Goal: Obtain resource: Obtain resource

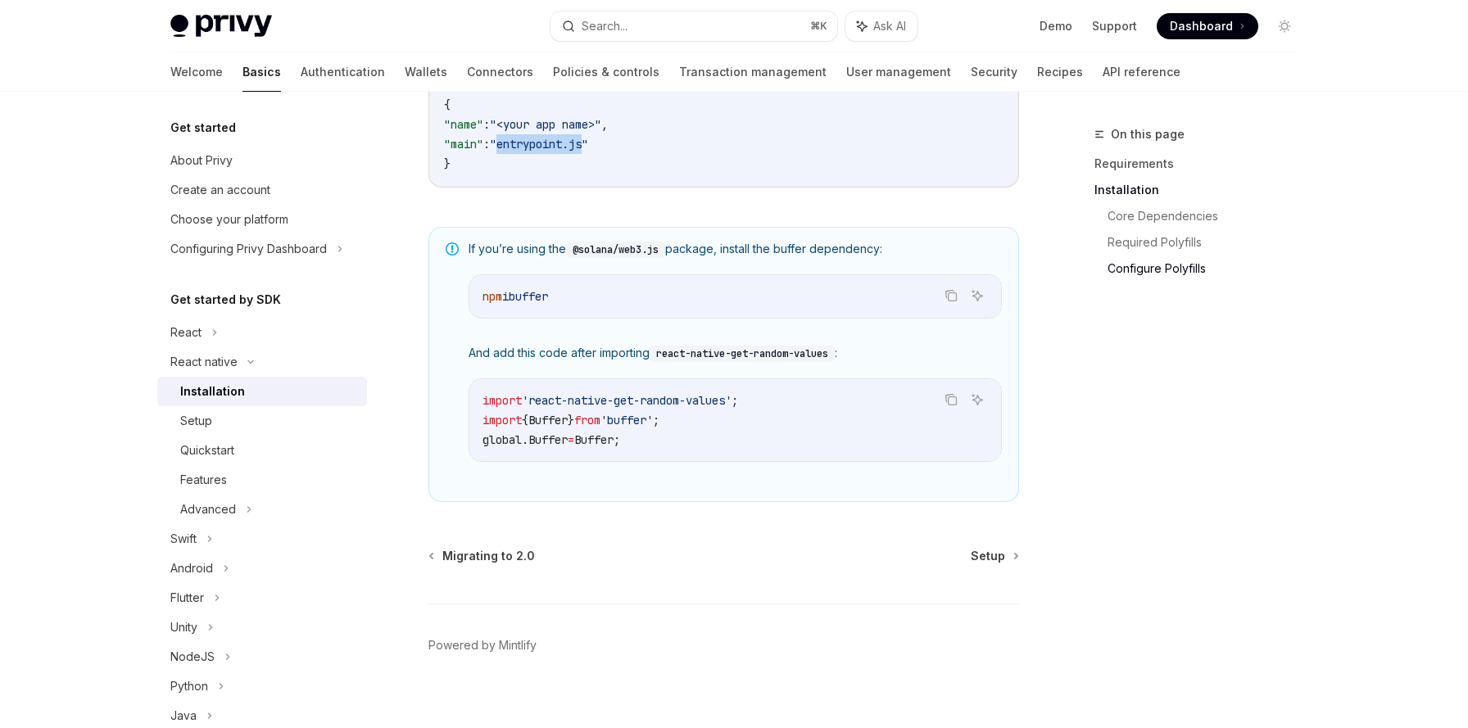
scroll to position [1146, 0]
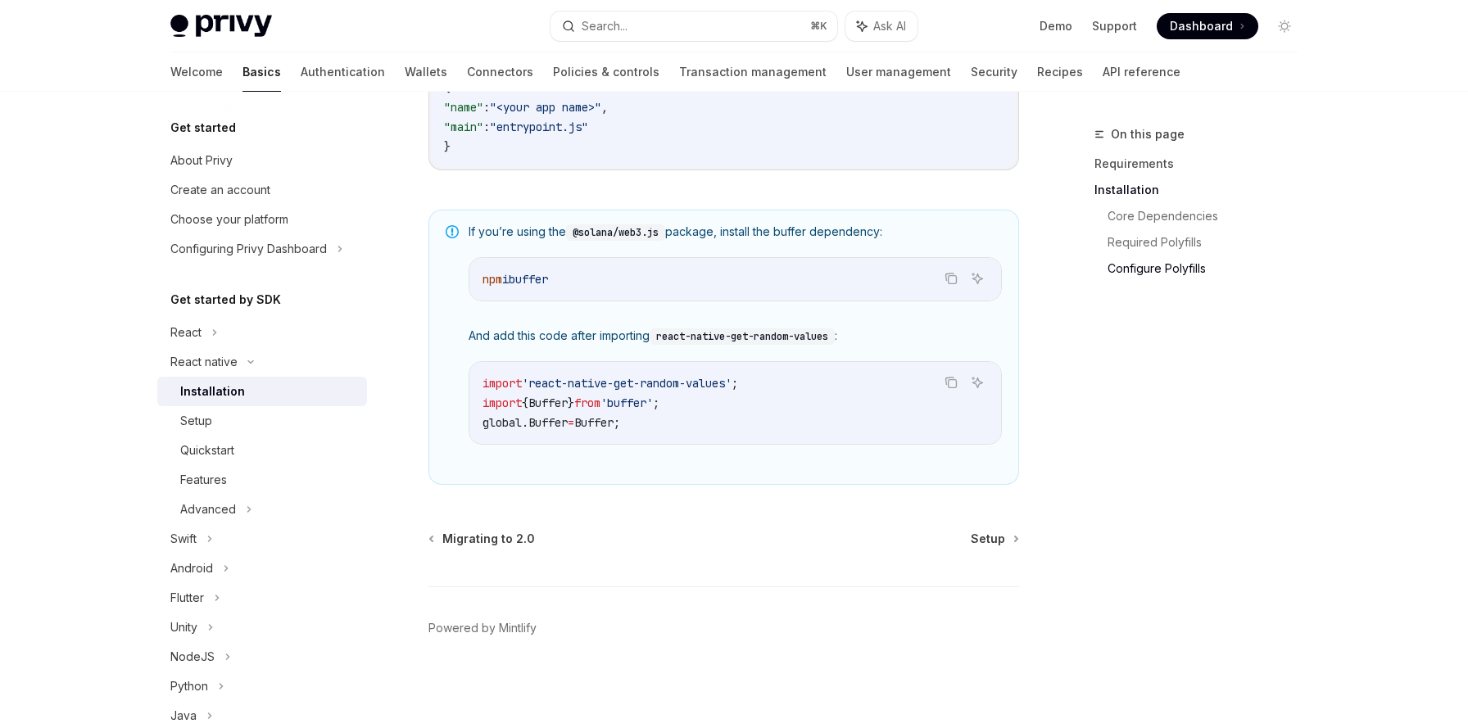
click at [739, 564] on div "Migrating to 2.0 Setup Powered by [PERSON_NAME]" at bounding box center [723, 629] width 591 height 197
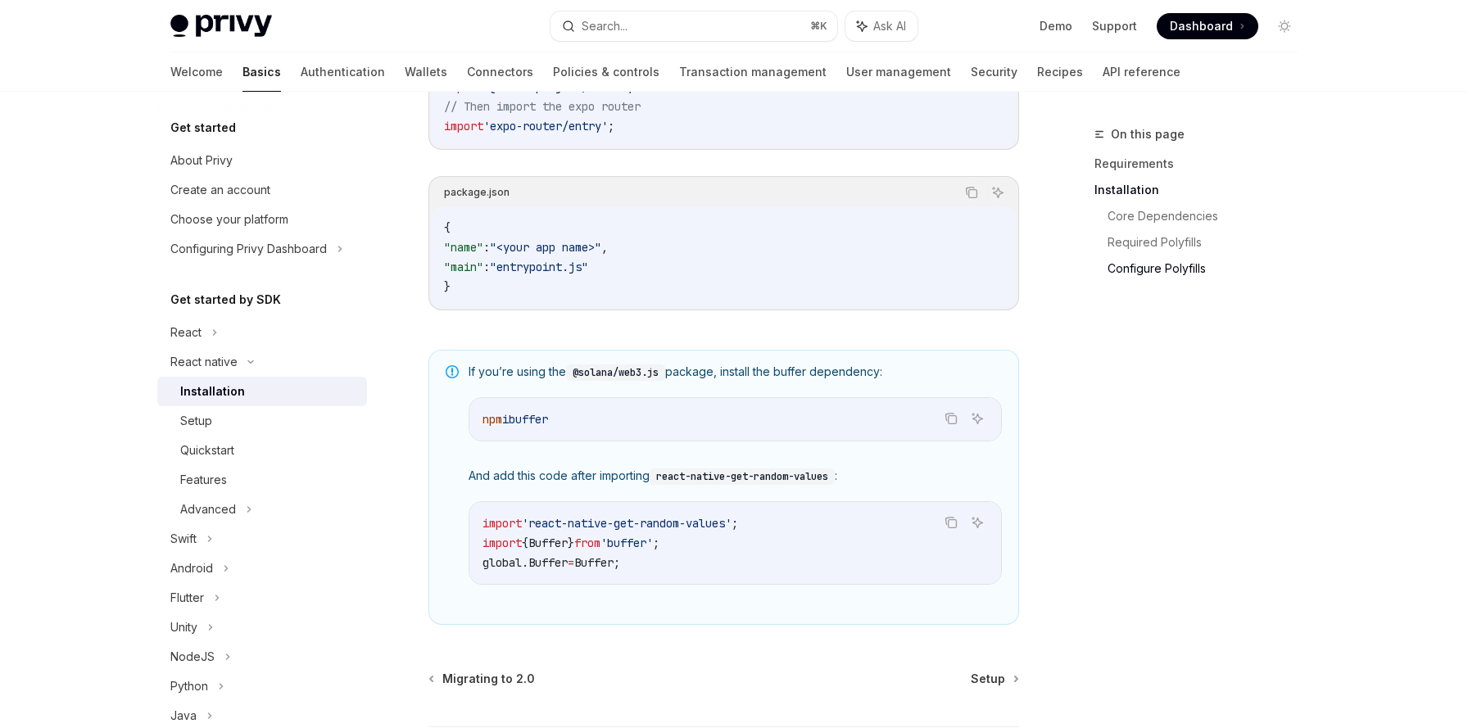
scroll to position [958, 0]
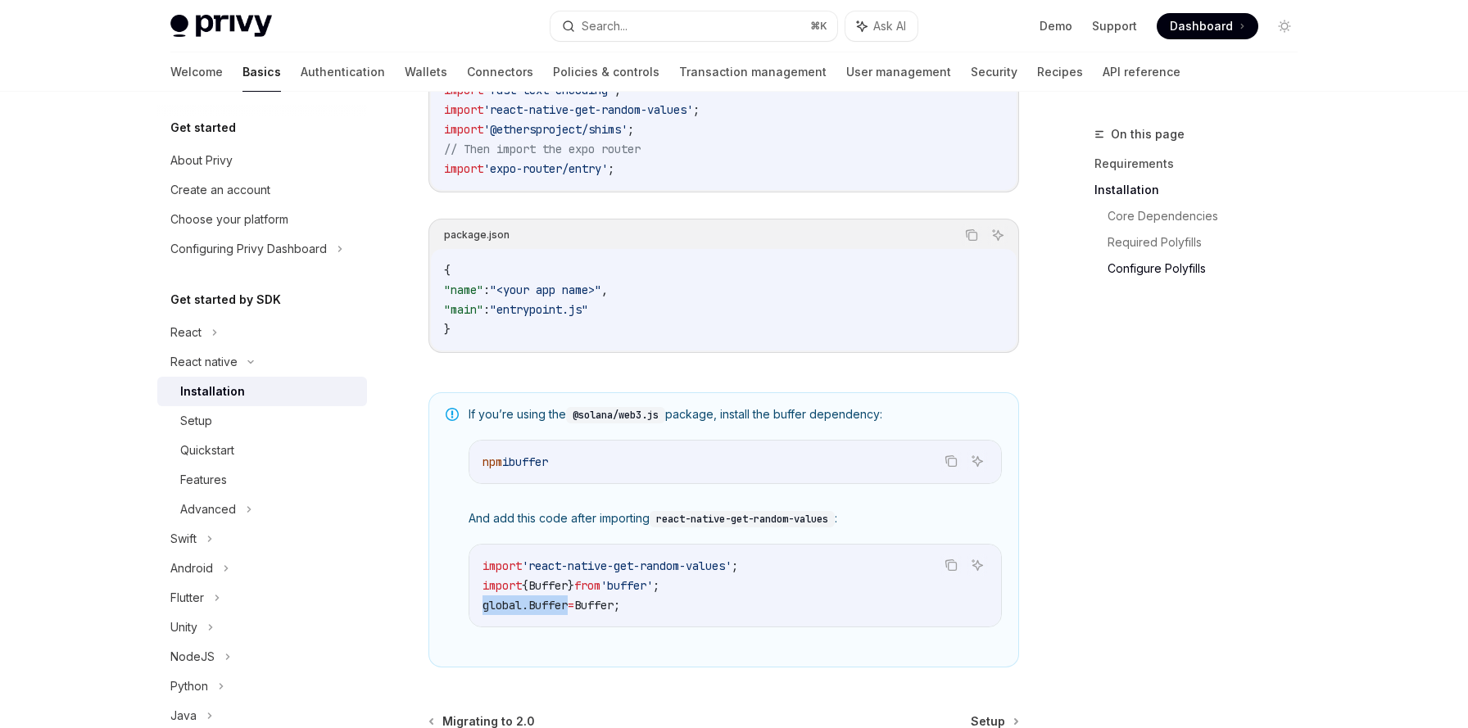
drag, startPoint x: 483, startPoint y: 610, endPoint x: 573, endPoint y: 611, distance: 90.1
click at [573, 611] on span "global . Buffer = Buffer ;" at bounding box center [552, 605] width 138 height 15
copy span "global . Buffer"
drag, startPoint x: 664, startPoint y: 420, endPoint x: 623, endPoint y: 422, distance: 41.0
click at [623, 422] on code "@solana/web3.js" at bounding box center [615, 415] width 99 height 16
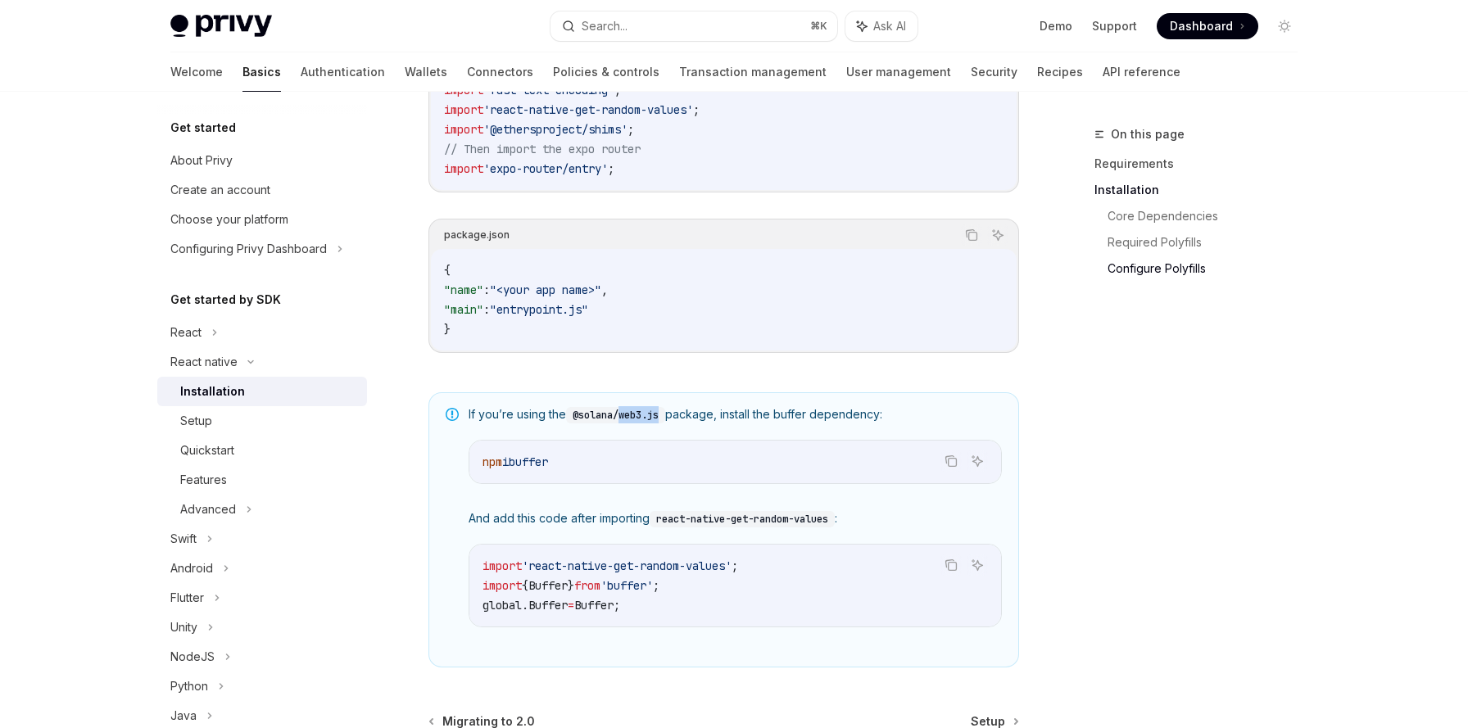
copy code "web3.js"
click at [949, 461] on icon "Copy the contents from the code block" at bounding box center [951, 461] width 13 height 13
drag, startPoint x: 483, startPoint y: 589, endPoint x: 653, endPoint y: 612, distance: 171.1
click at [653, 612] on code "import 'react-native-get-random-values' ; import { Buffer } from 'buffer' ; glo…" at bounding box center [736, 585] width 506 height 59
copy code "import { Buffer } from 'buffer' ; global . Buffer = Buffer ;"
